Goal: Task Accomplishment & Management: Manage account settings

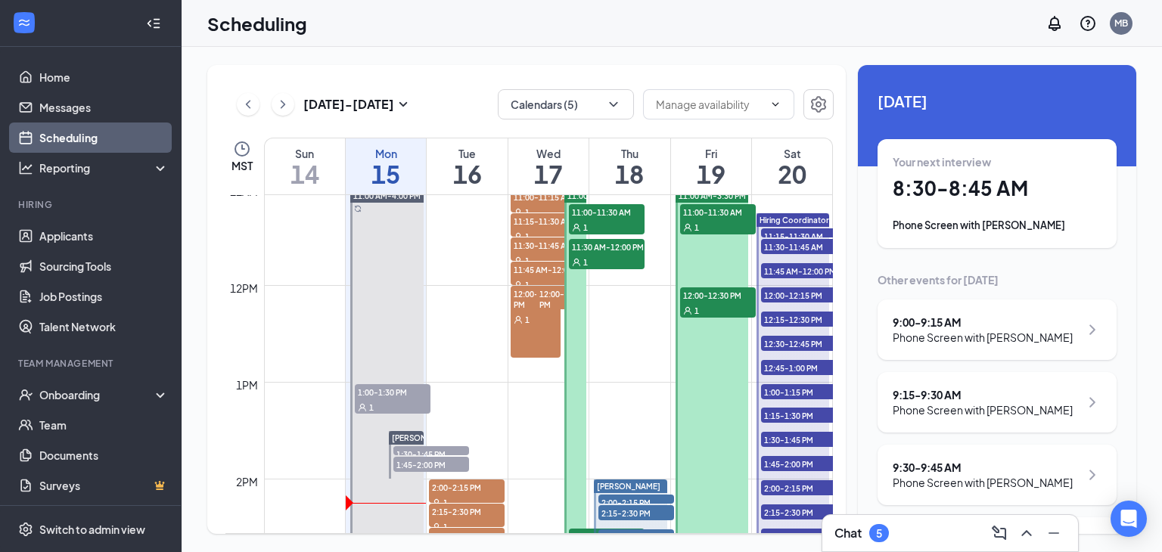
scroll to position [1056, 0]
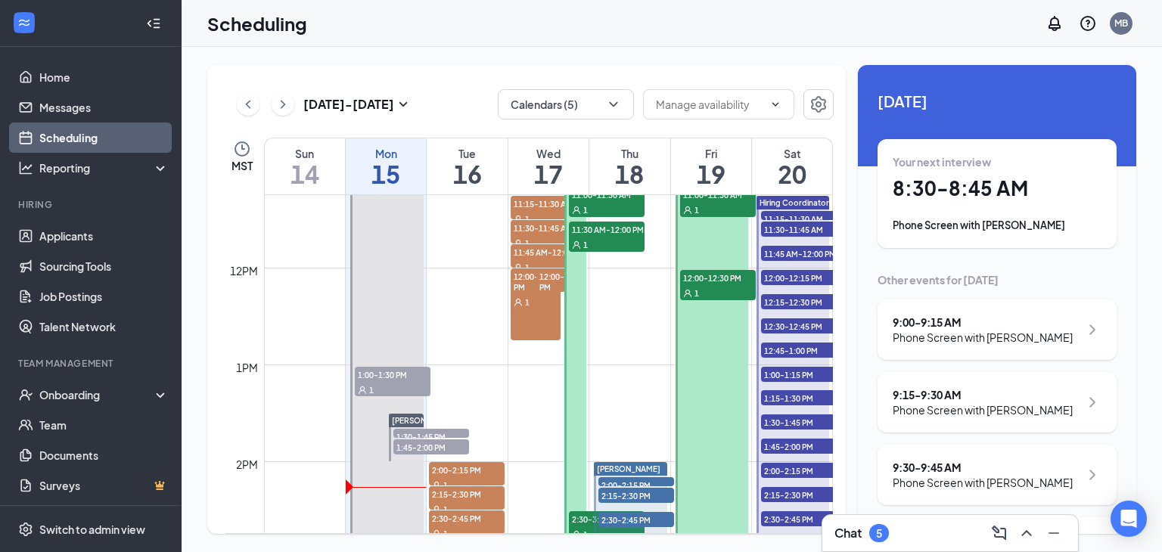
scroll to position [1111, 0]
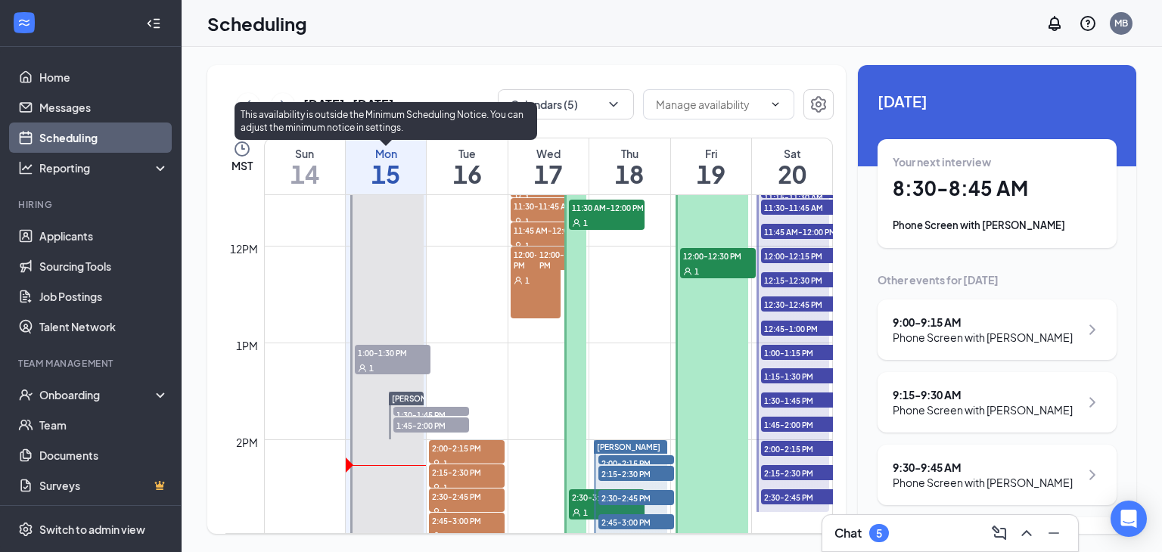
click at [387, 349] on span "1:00-1:30 PM" at bounding box center [393, 352] width 76 height 15
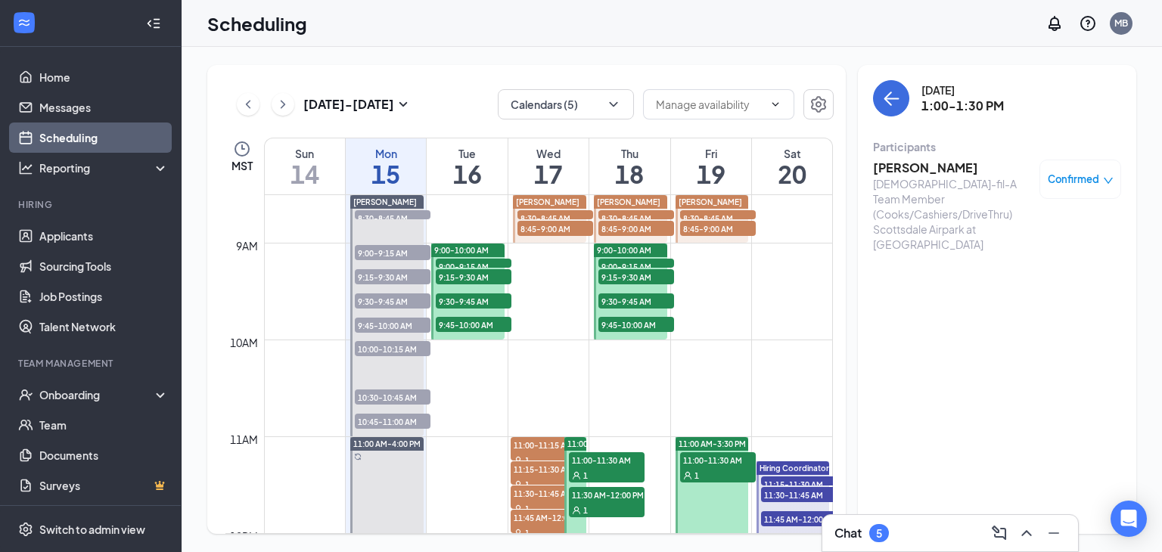
scroll to position [535, 0]
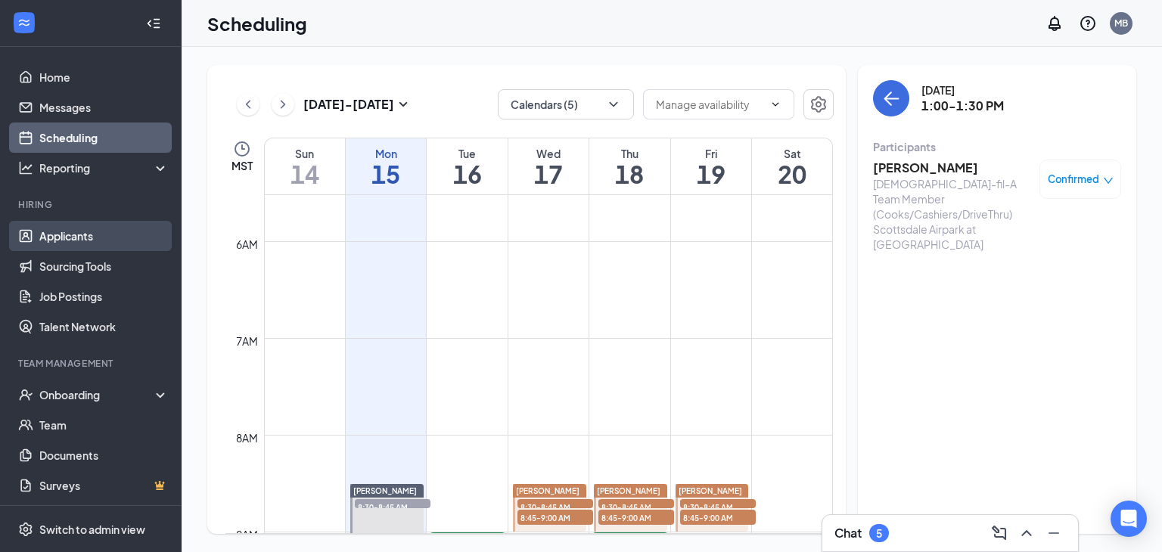
click at [92, 232] on link "Applicants" at bounding box center [103, 236] width 129 height 30
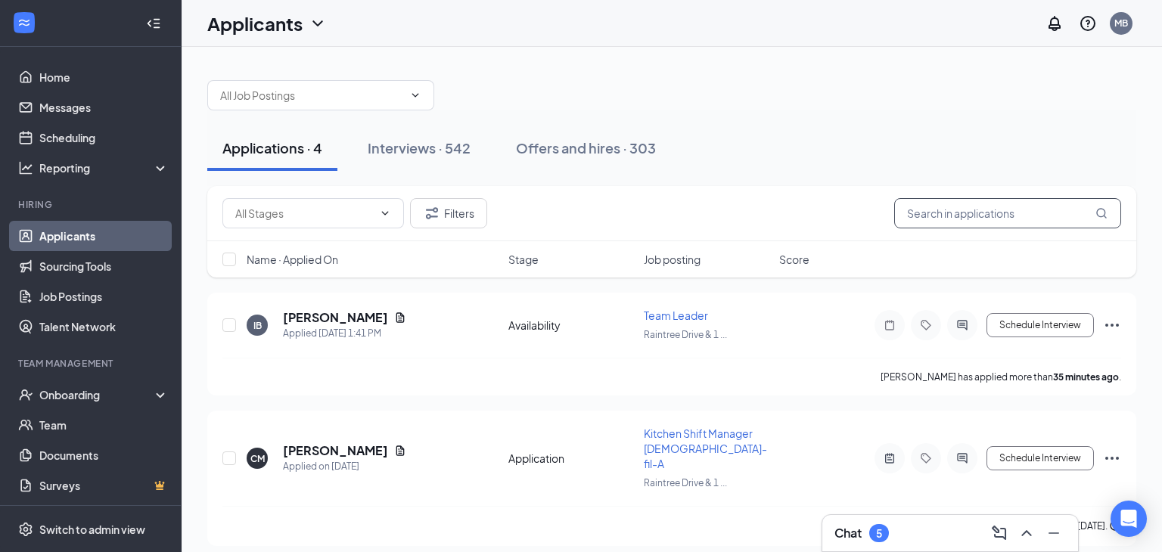
click at [936, 219] on input "text" at bounding box center [1007, 213] width 227 height 30
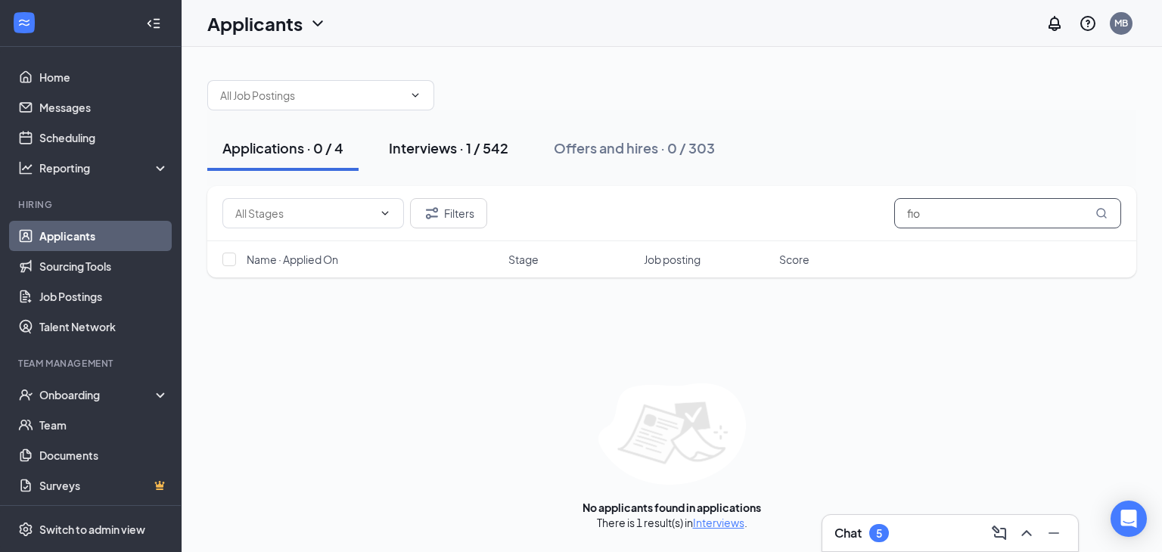
type input "fio"
click at [439, 139] on div "Interviews · 1 / 542" at bounding box center [449, 147] width 120 height 19
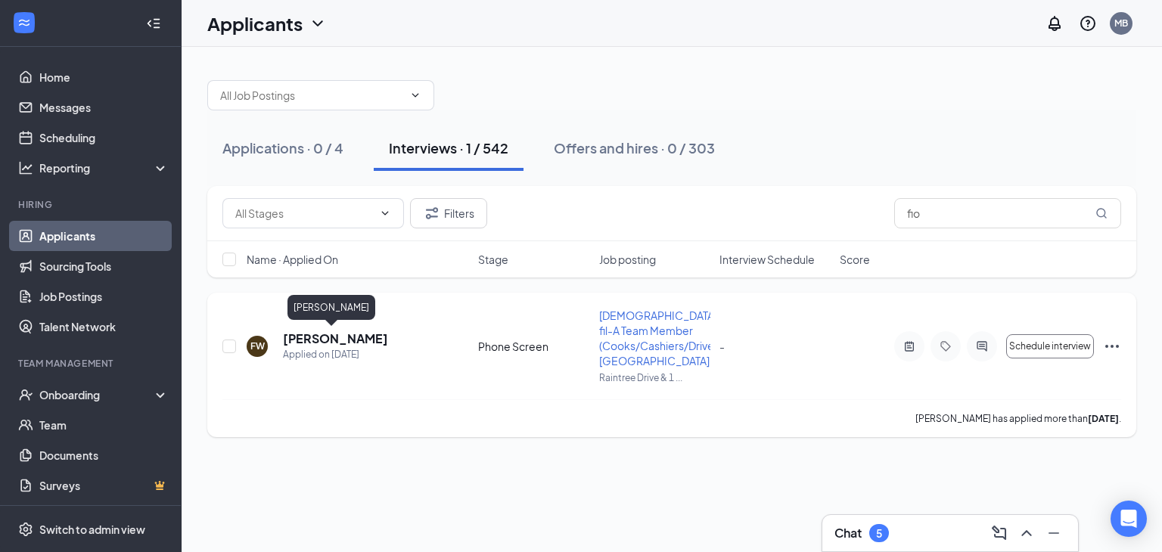
click at [310, 344] on h5 "[PERSON_NAME]" at bounding box center [335, 339] width 105 height 17
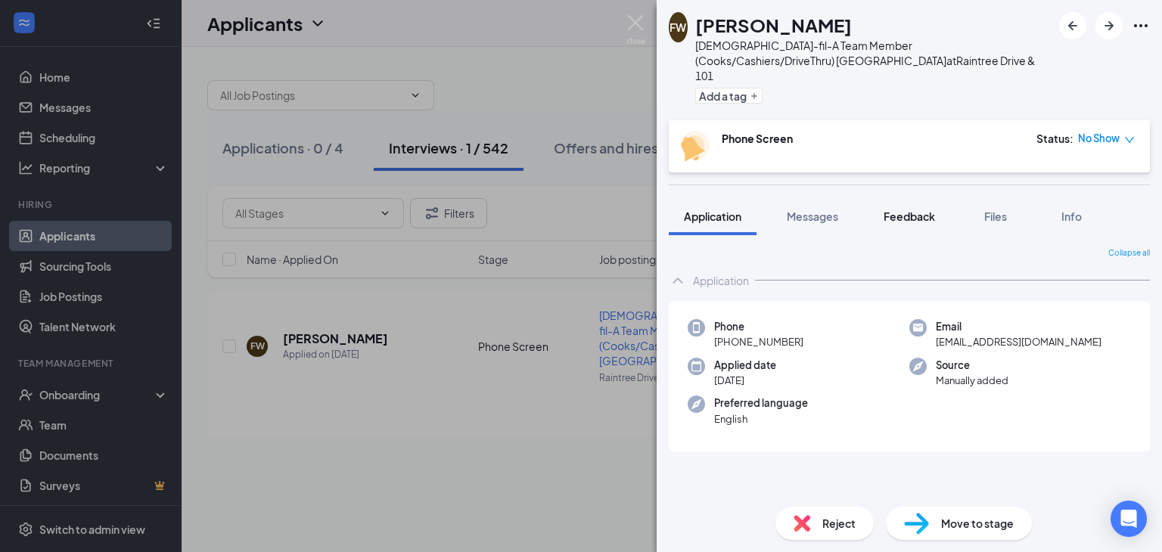
click at [909, 210] on span "Feedback" at bounding box center [908, 217] width 51 height 14
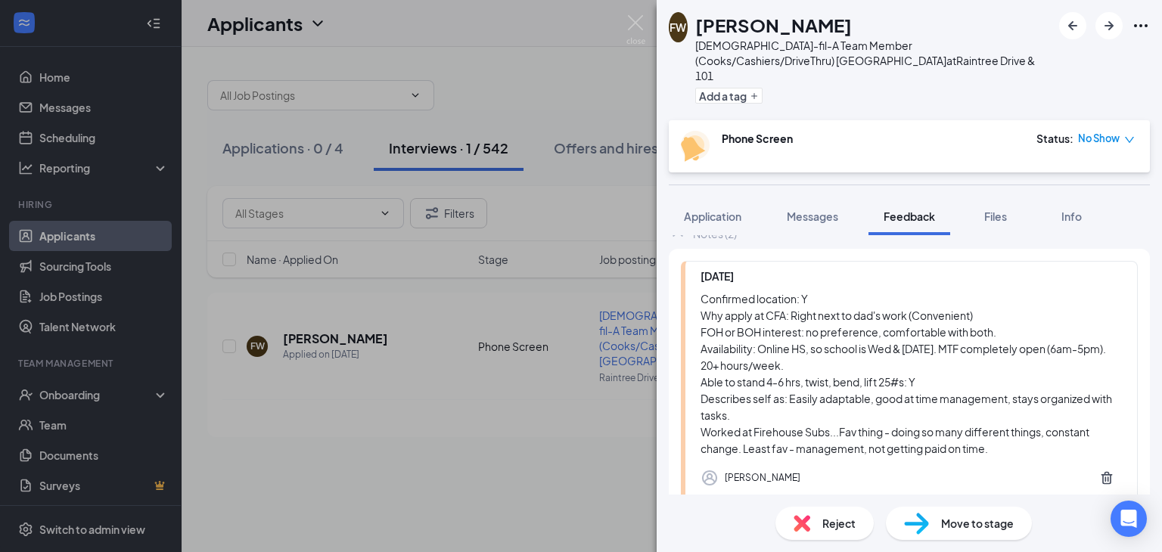
scroll to position [95, 0]
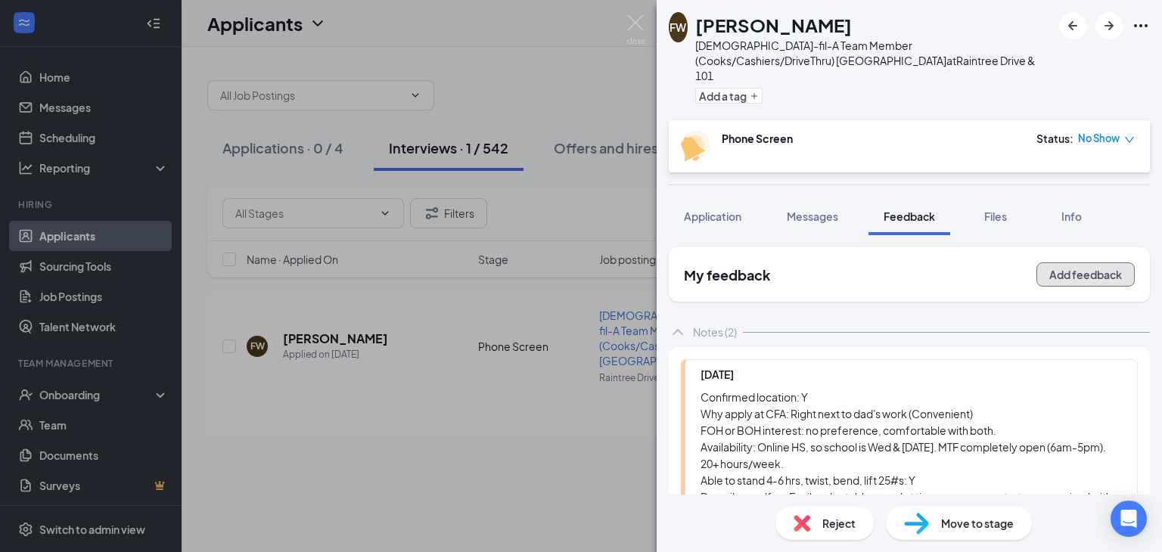
click at [1069, 265] on button "Add feedback" at bounding box center [1085, 274] width 98 height 24
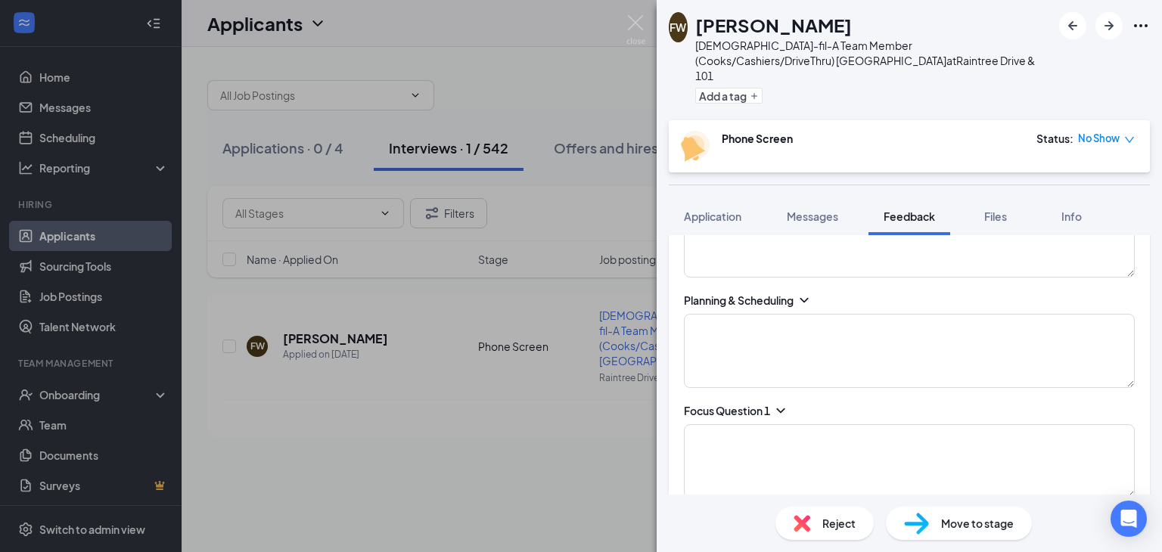
scroll to position [778, 0]
click at [781, 403] on icon "ChevronDown" at bounding box center [780, 410] width 15 height 15
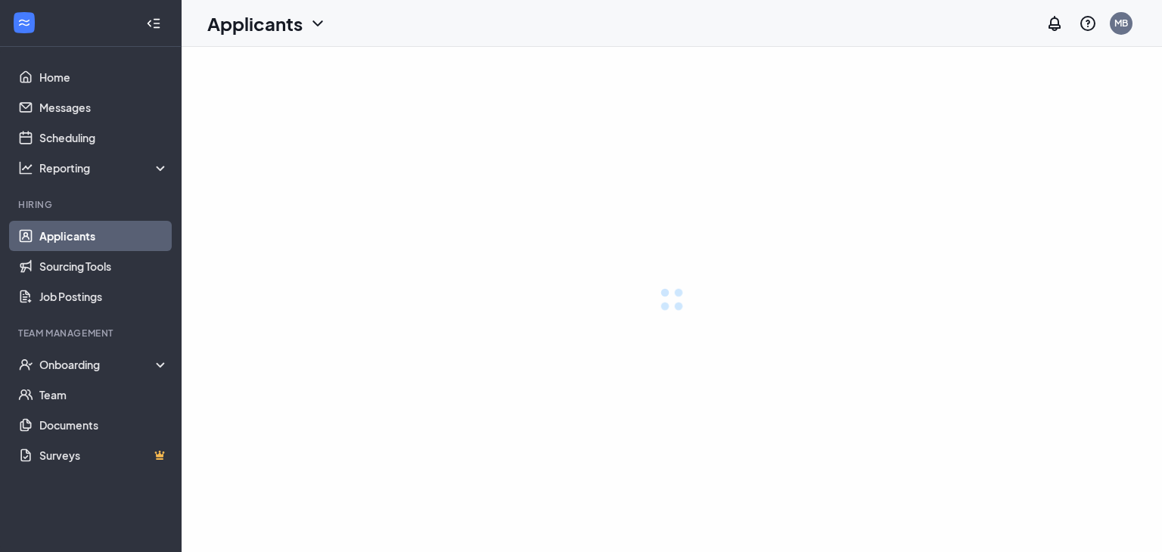
click at [958, 142] on div at bounding box center [672, 299] width 980 height 505
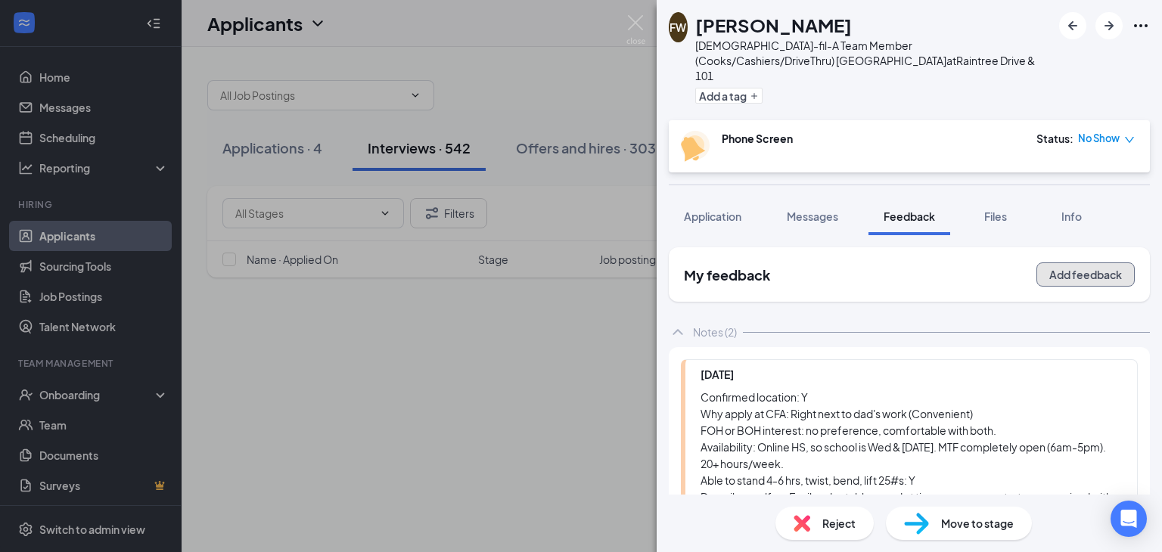
click at [1063, 263] on button "Add feedback" at bounding box center [1085, 274] width 98 height 24
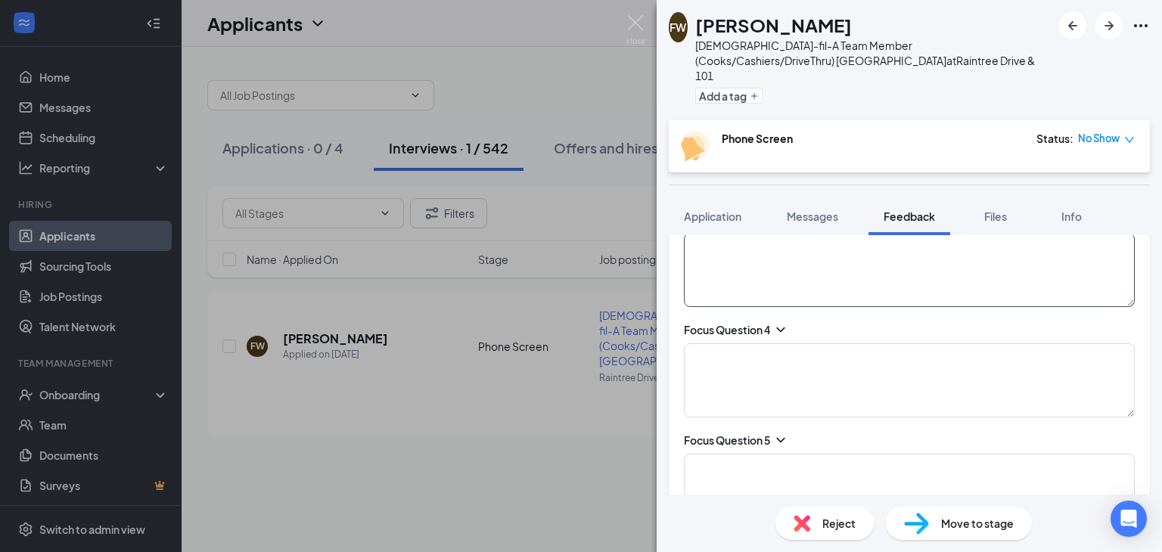
scroll to position [1198, 0]
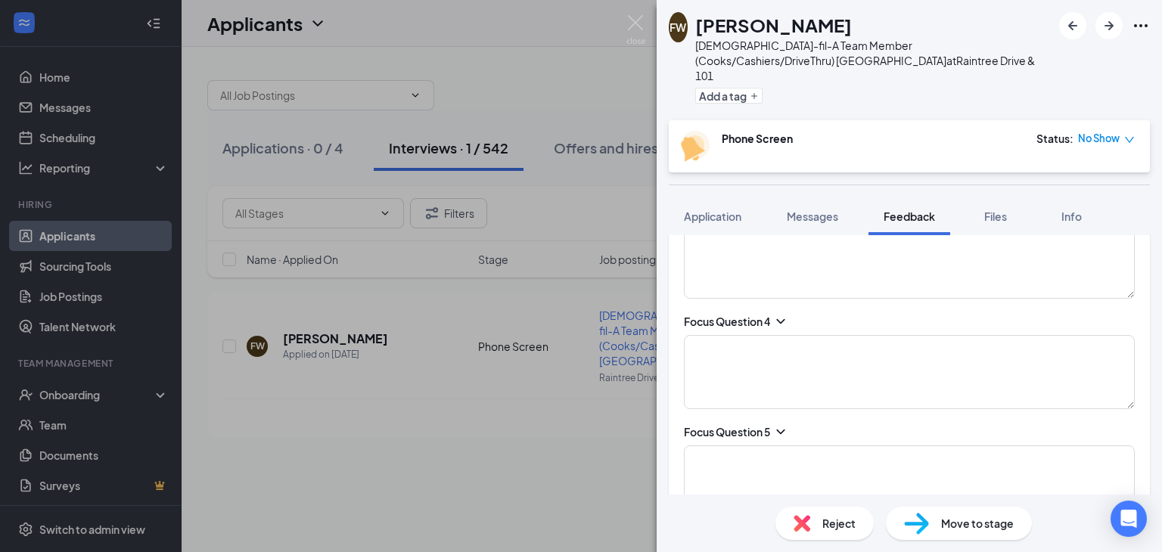
click at [784, 424] on icon "ChevronDown" at bounding box center [780, 431] width 15 height 15
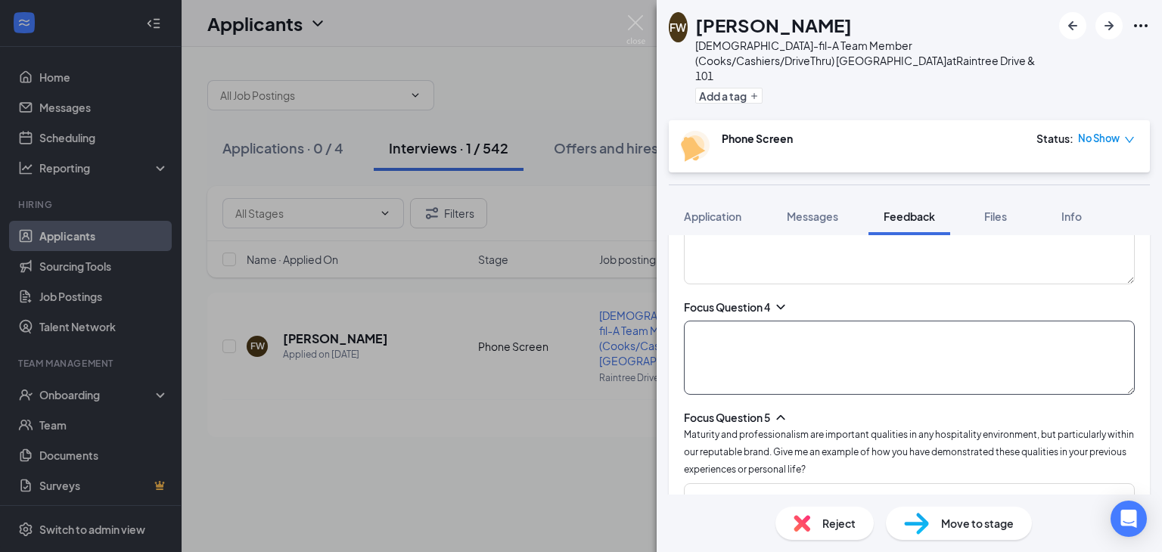
scroll to position [1219, 0]
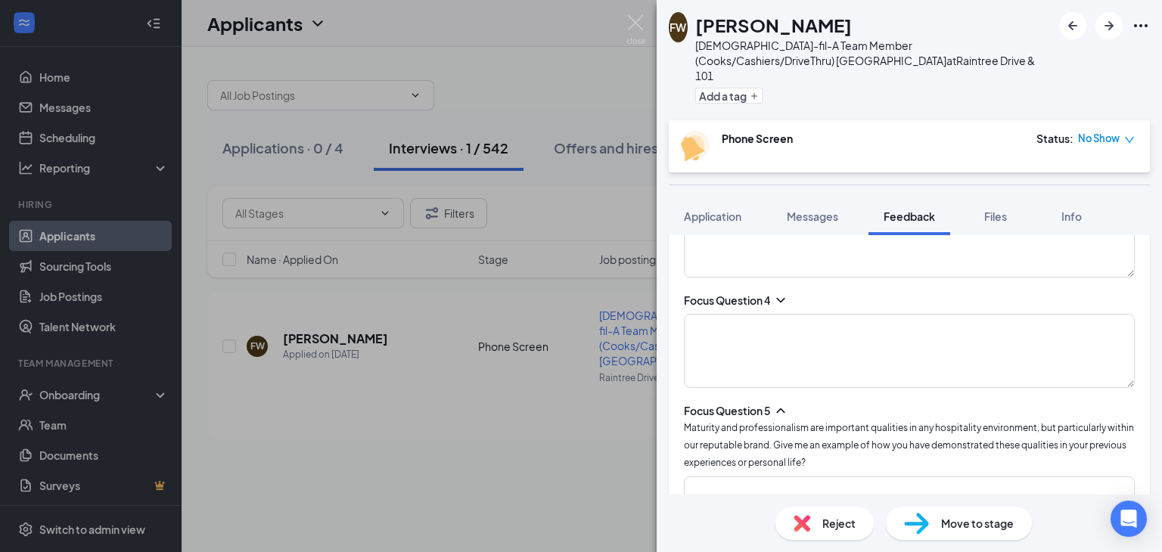
click at [781, 293] on icon "ChevronDown" at bounding box center [780, 300] width 15 height 15
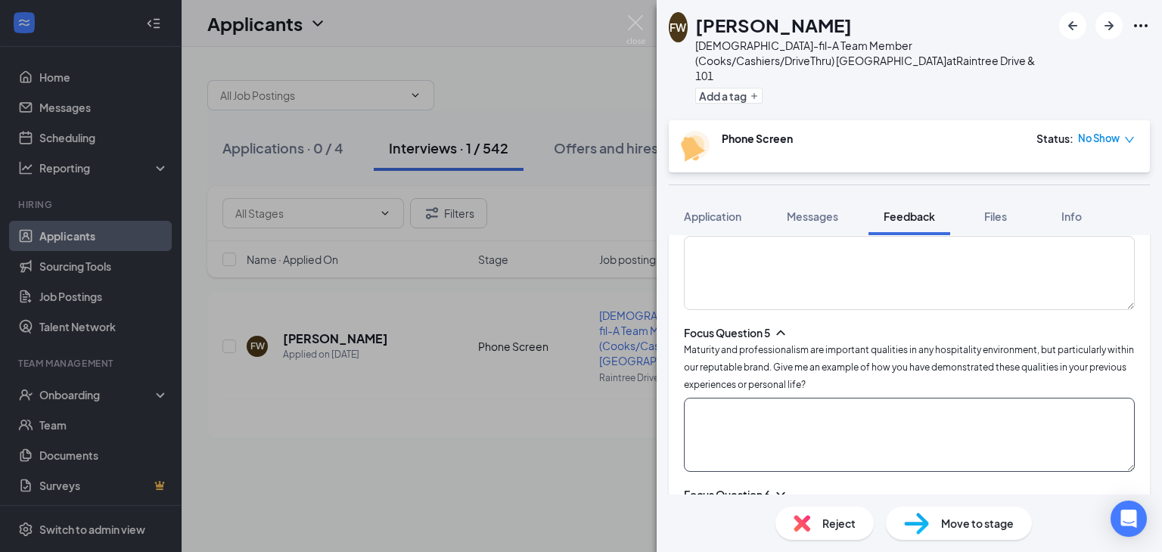
scroll to position [1350, 0]
click at [720, 407] on textarea at bounding box center [909, 434] width 451 height 74
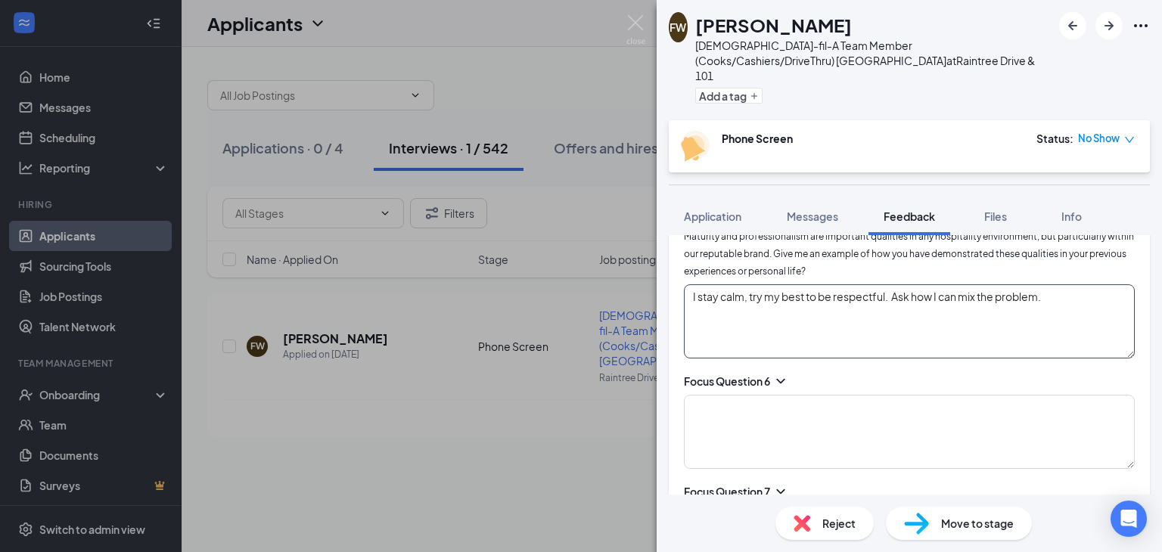
scroll to position [1434, 0]
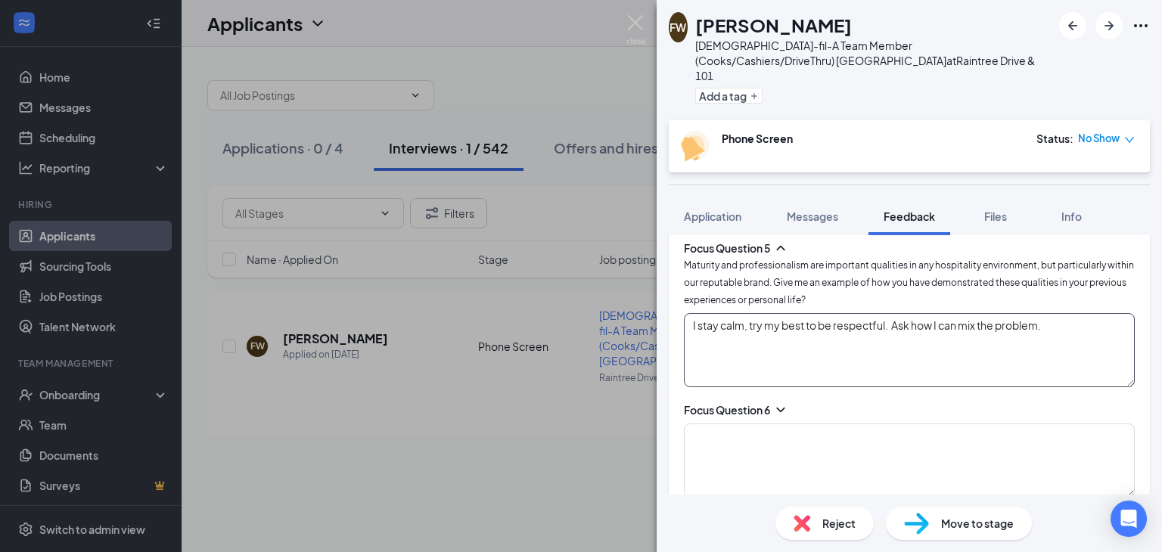
type textarea "I stay calm, try my best to be respectful. Ask how I can mix the problem."
click at [780, 408] on icon "ChevronDown" at bounding box center [780, 410] width 8 height 5
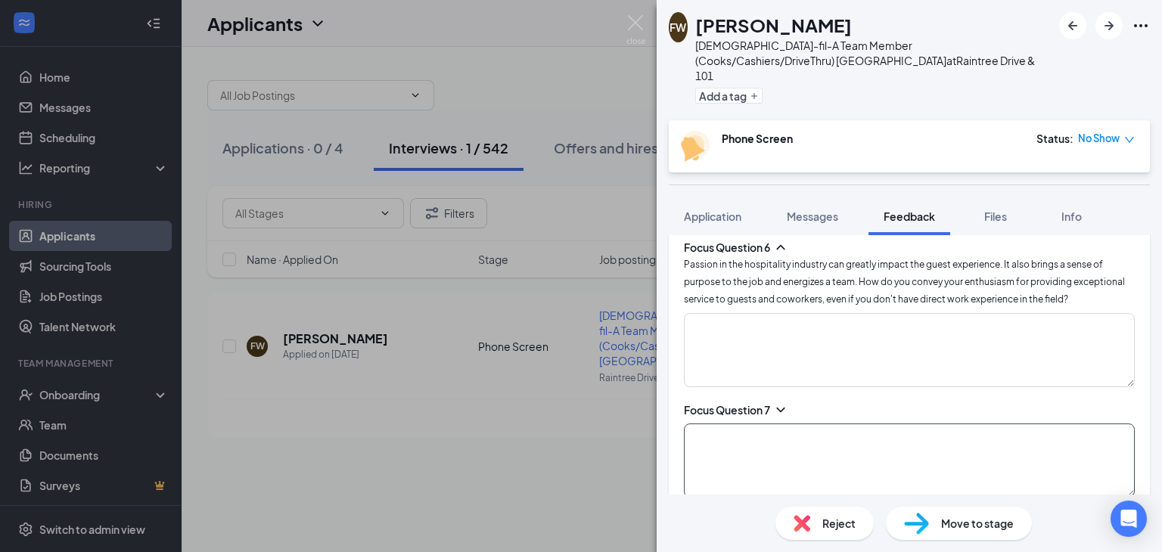
scroll to position [1597, 0]
click at [780, 407] on icon "ChevronDown" at bounding box center [780, 409] width 8 height 5
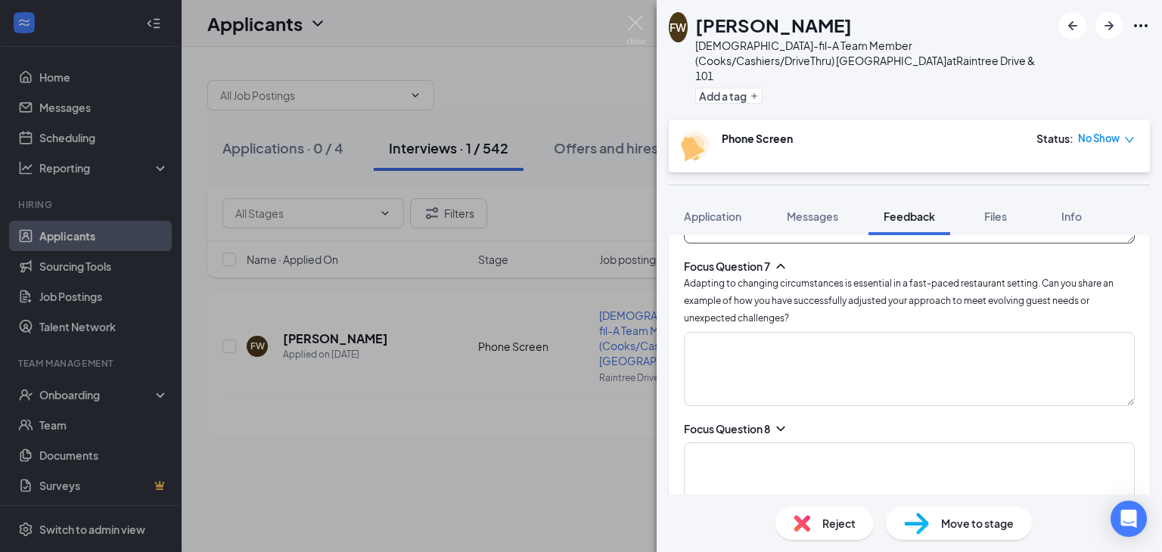
scroll to position [1743, 0]
click at [770, 358] on textarea at bounding box center [909, 367] width 451 height 74
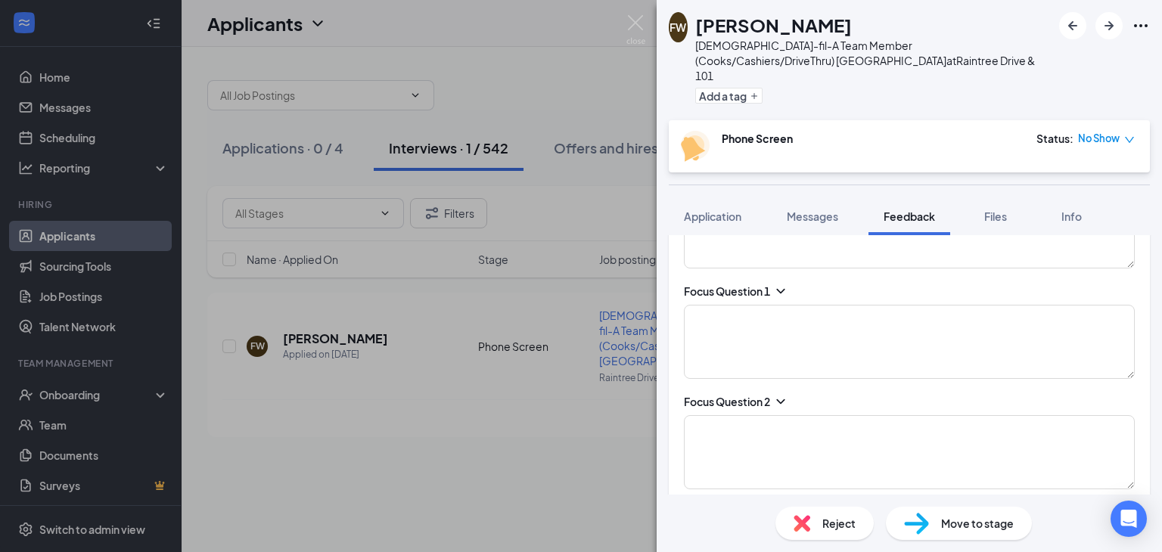
scroll to position [1554, 0]
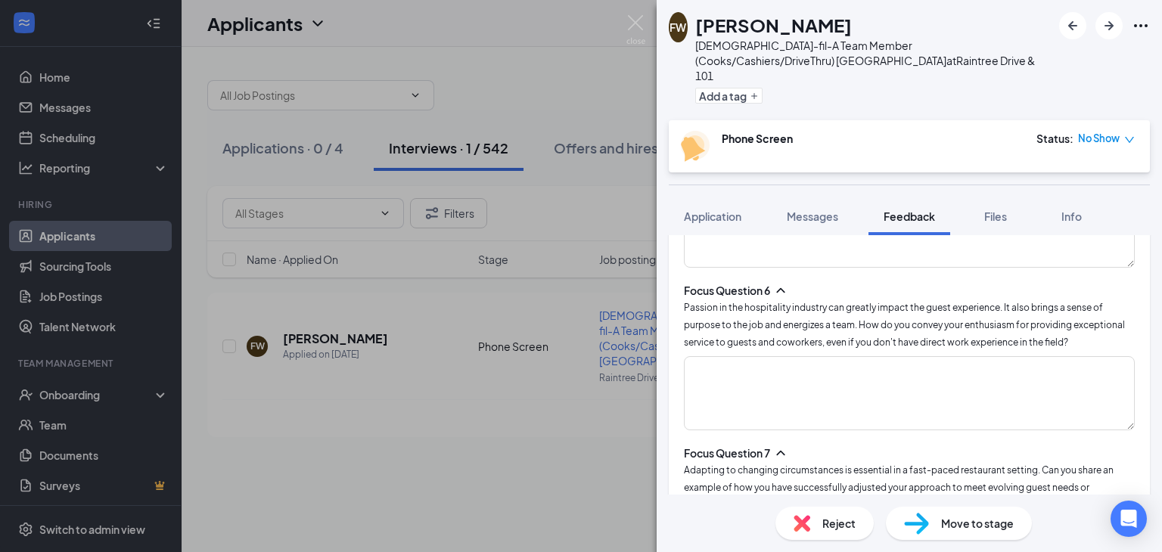
type textarea "I feel like I welcome change, I adapt, I love trying new things."
click at [1125, 135] on icon "down" at bounding box center [1129, 140] width 11 height 11
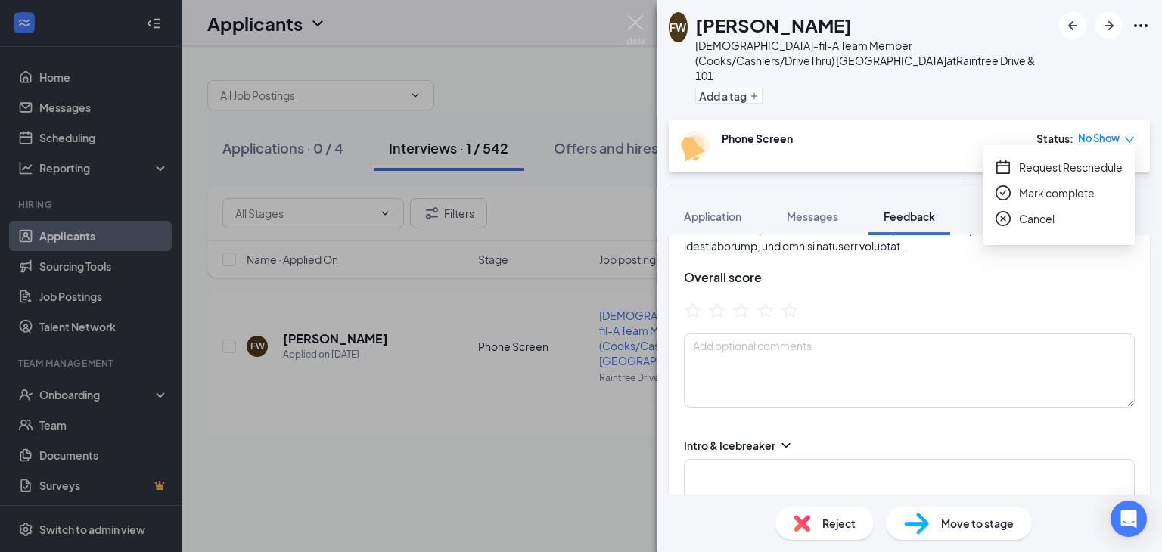
scroll to position [286, 0]
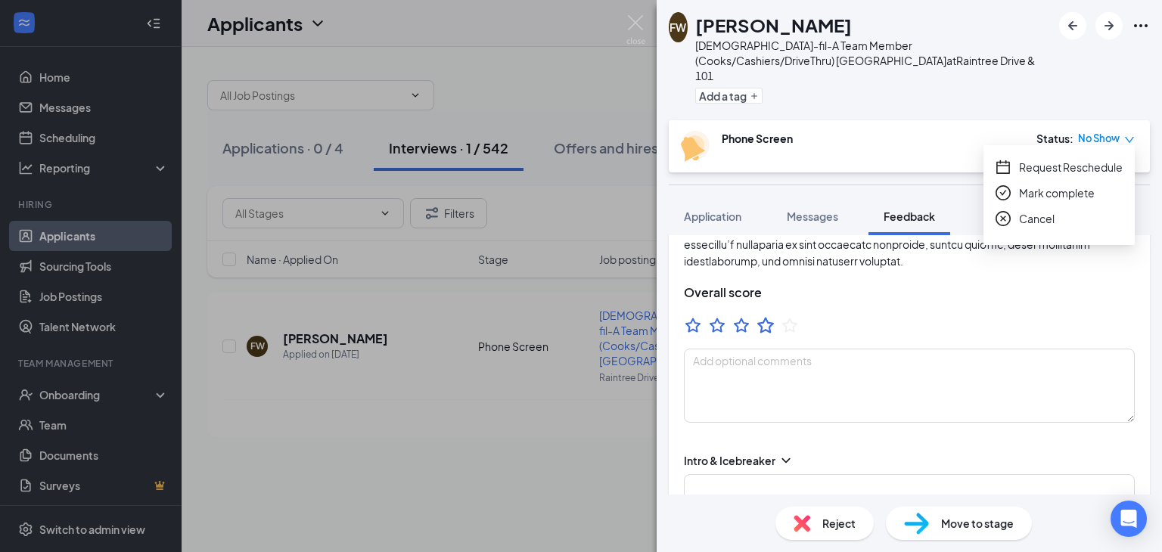
click at [769, 315] on icon "StarBorder" at bounding box center [766, 325] width 20 height 20
click at [1121, 131] on div "No Show" at bounding box center [1106, 138] width 57 height 15
click at [1029, 195] on span "Mark complete" at bounding box center [1057, 193] width 76 height 17
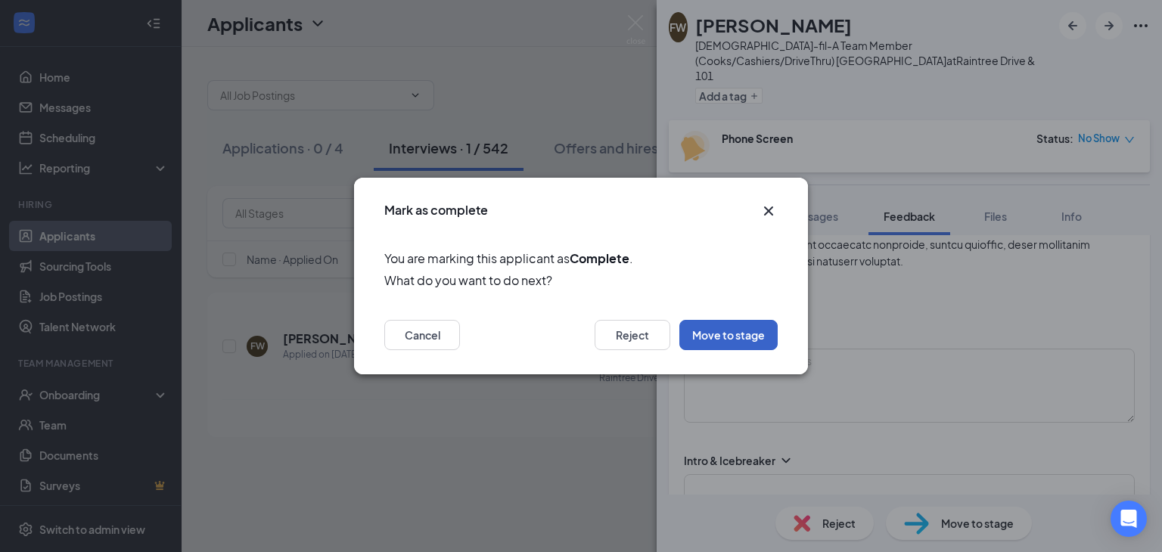
click at [733, 335] on button "Move to stage" at bounding box center [728, 335] width 98 height 30
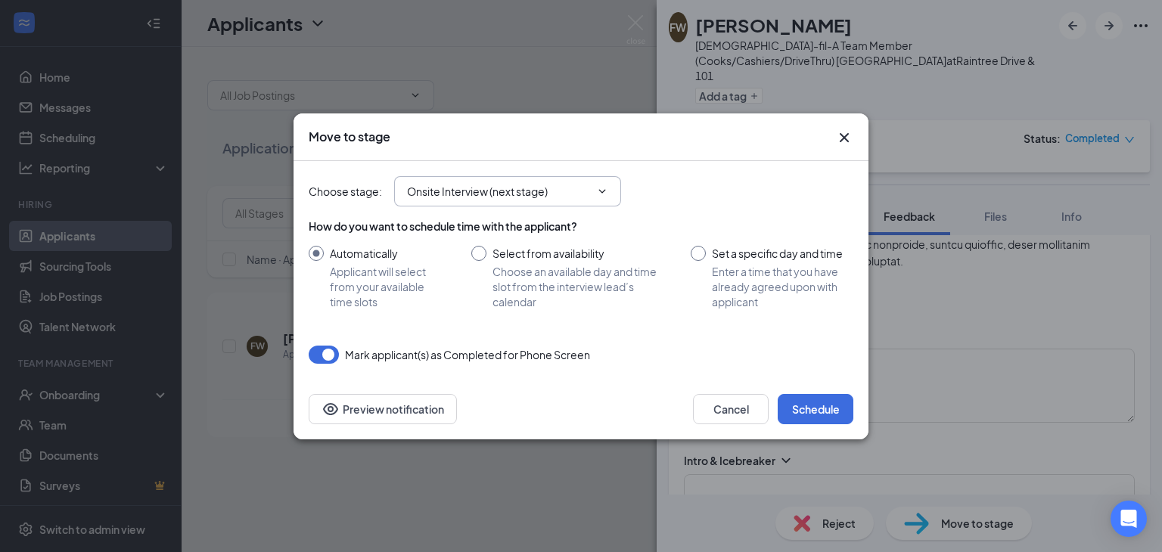
click at [571, 194] on input "Onsite Interview (next stage)" at bounding box center [498, 191] width 183 height 17
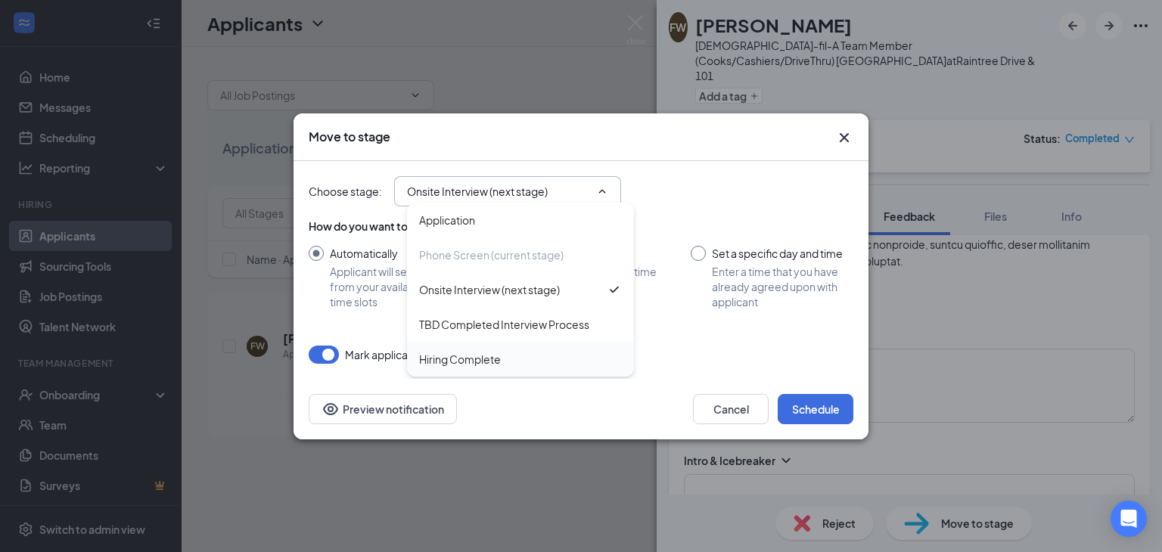
click at [468, 355] on div "Hiring Complete" at bounding box center [460, 359] width 82 height 17
type input "Hiring Complete"
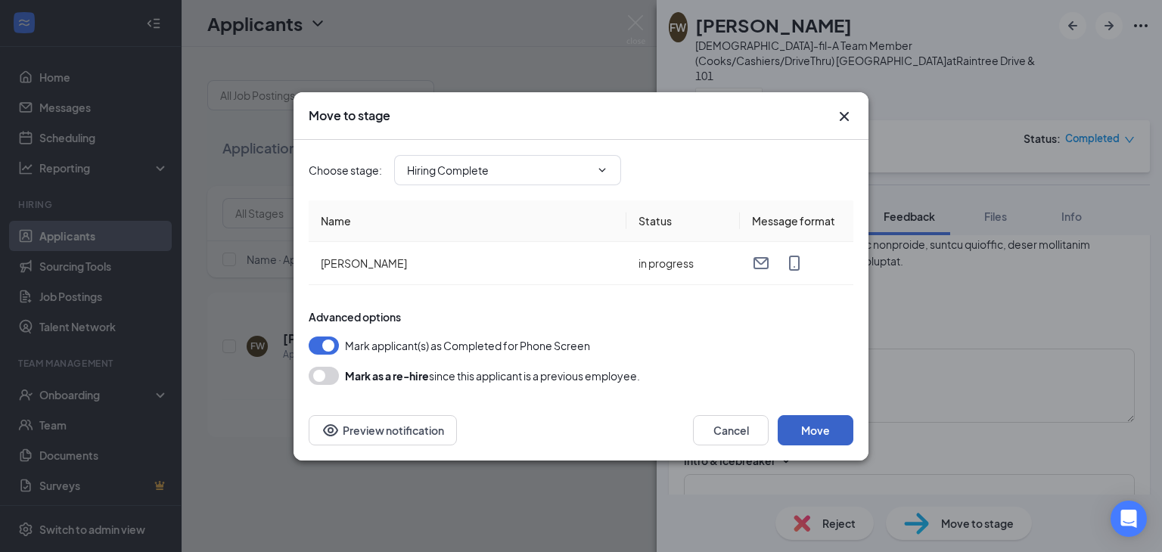
click at [834, 436] on button "Move" at bounding box center [816, 430] width 76 height 30
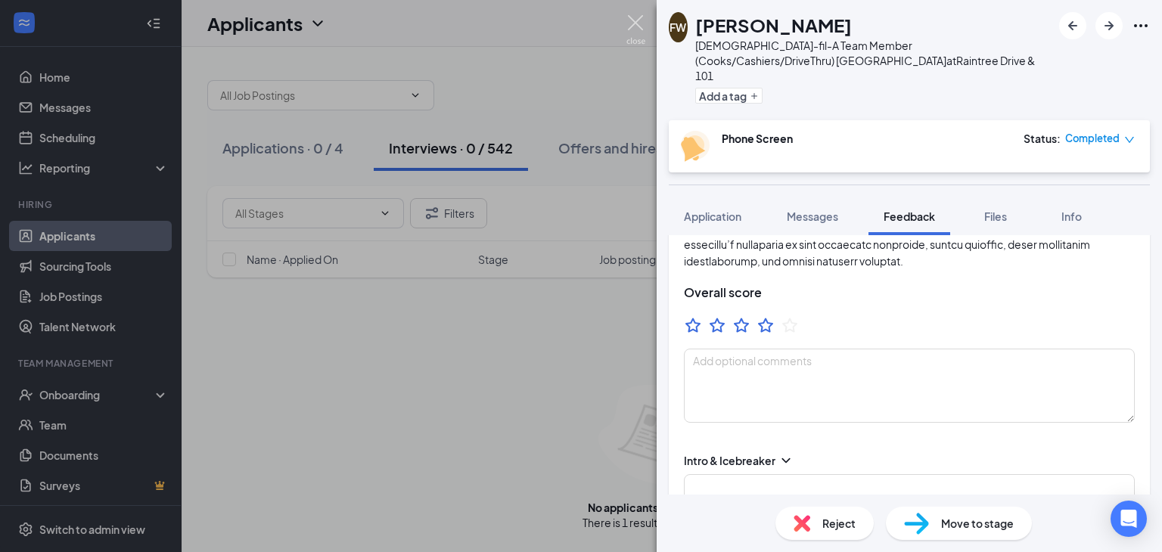
click at [636, 27] on img at bounding box center [635, 29] width 19 height 29
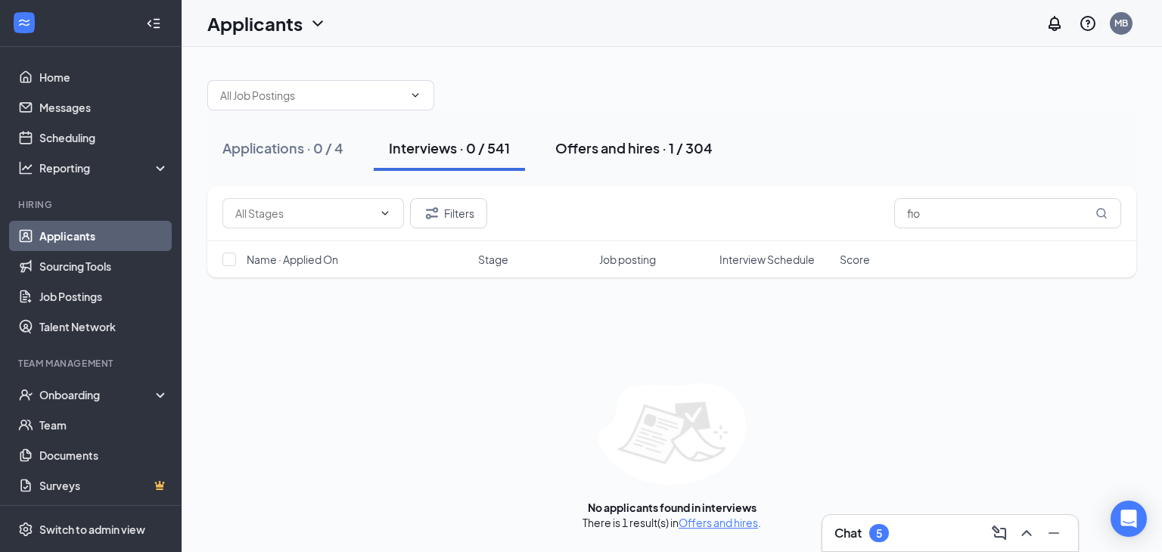
click at [607, 147] on div "Offers and hires · 1 / 304" at bounding box center [633, 147] width 157 height 19
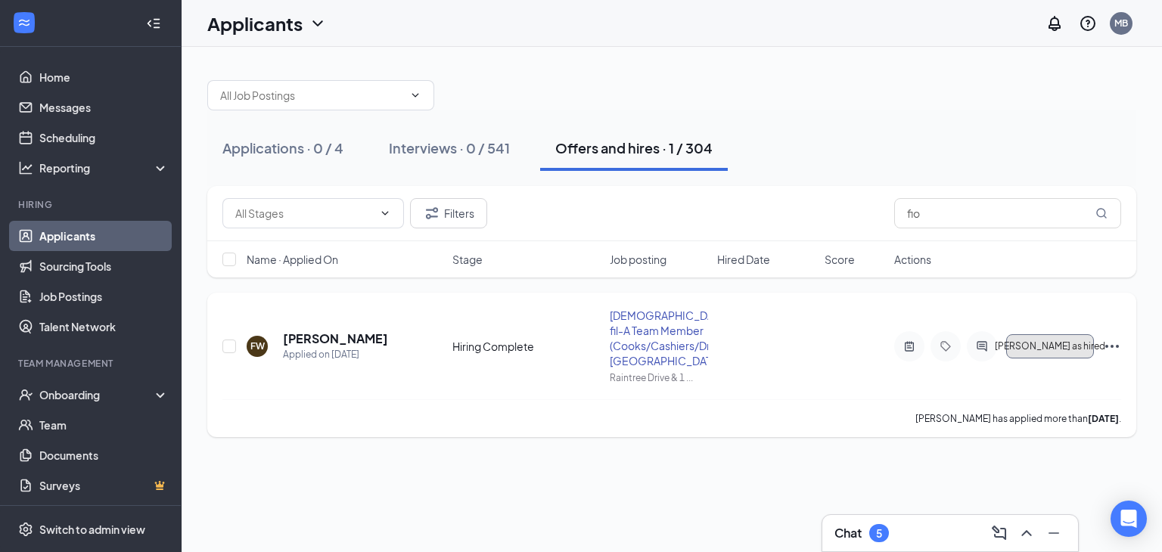
click at [1051, 341] on span "Mark as hired" at bounding box center [1050, 346] width 110 height 11
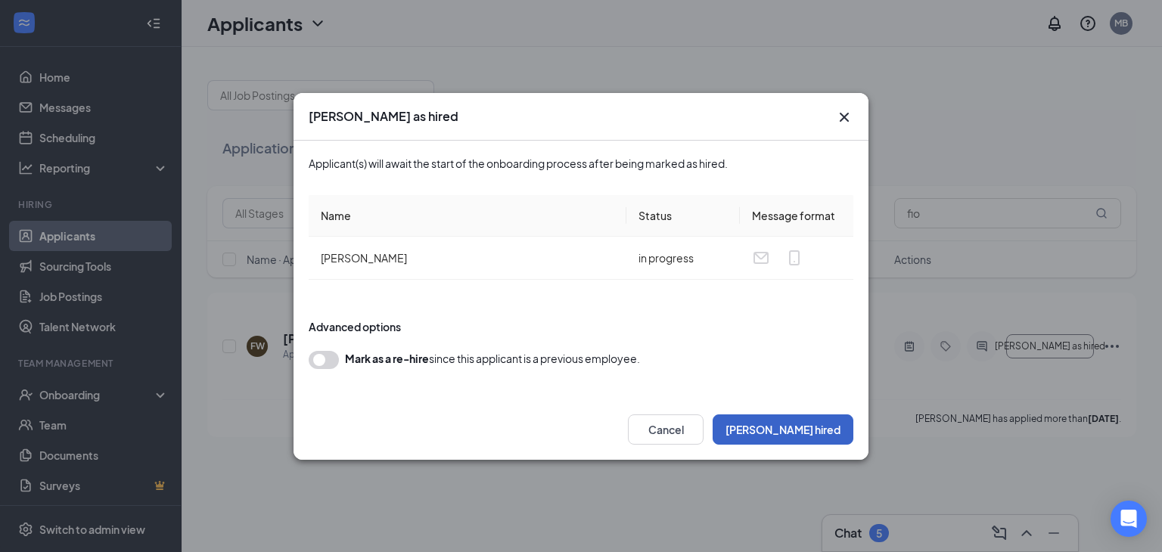
click at [835, 425] on button "Mark hired" at bounding box center [782, 429] width 141 height 30
